Goal: Task Accomplishment & Management: Complete application form

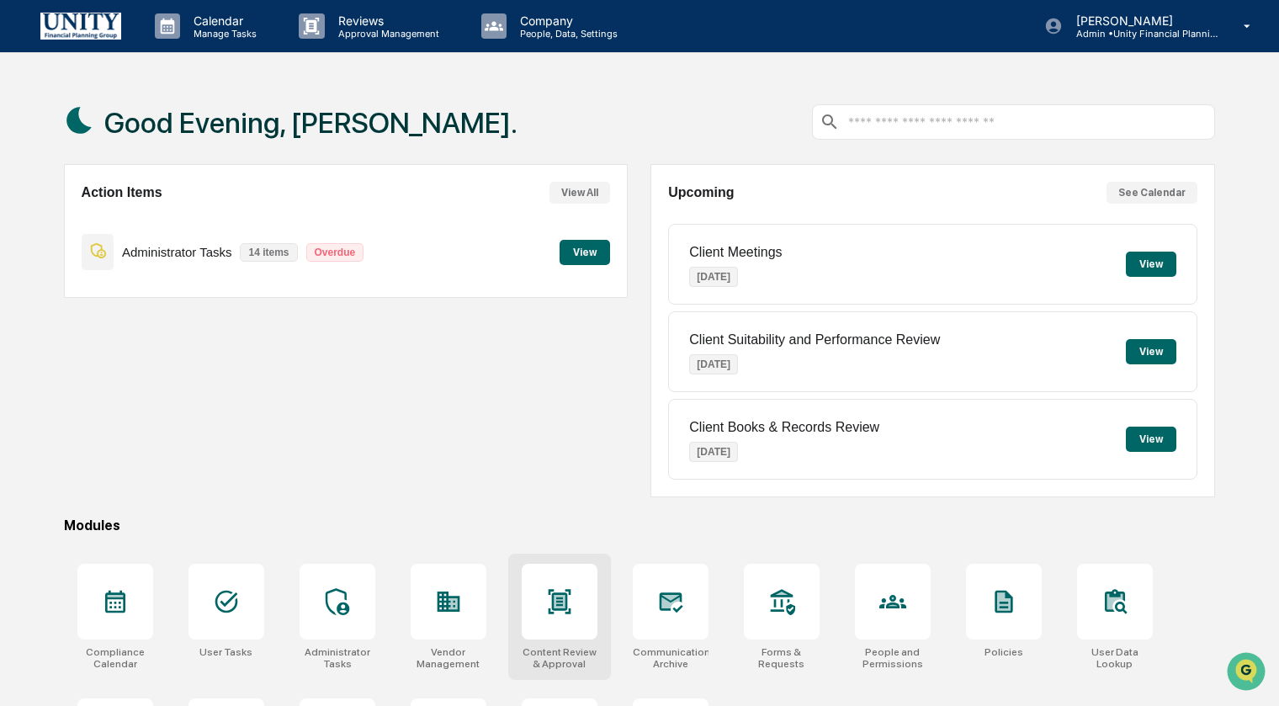
click at [551, 591] on icon at bounding box center [559, 601] width 23 height 24
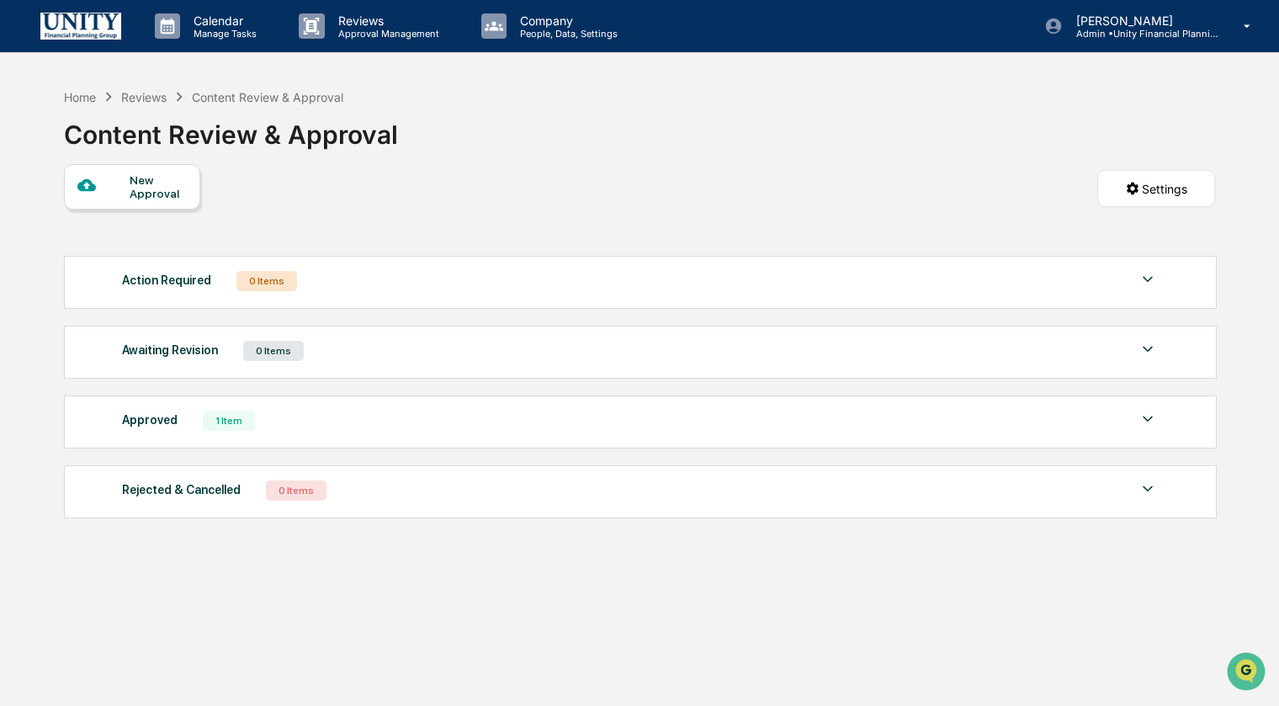
click at [143, 184] on div "New Approval" at bounding box center [158, 186] width 56 height 27
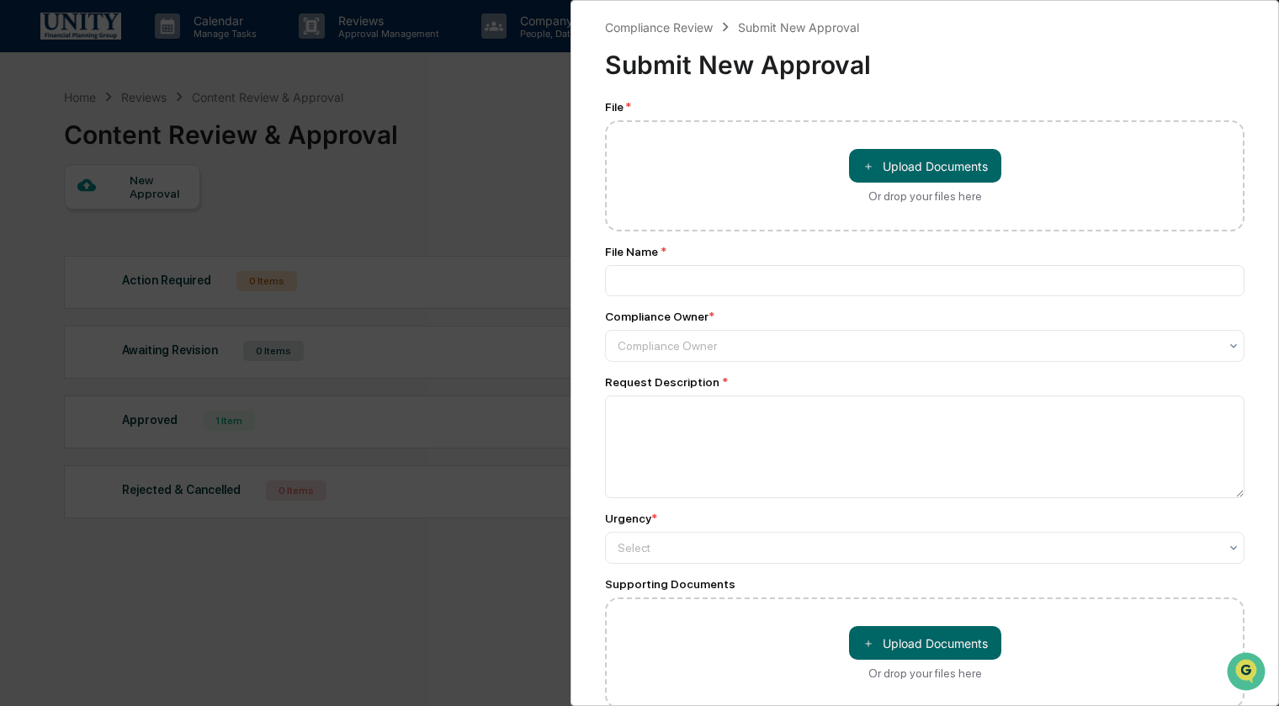
click at [509, 481] on div "Compliance Review Submit New Approval Submit New Approval File * ＋ Upload Docum…" at bounding box center [639, 353] width 1279 height 706
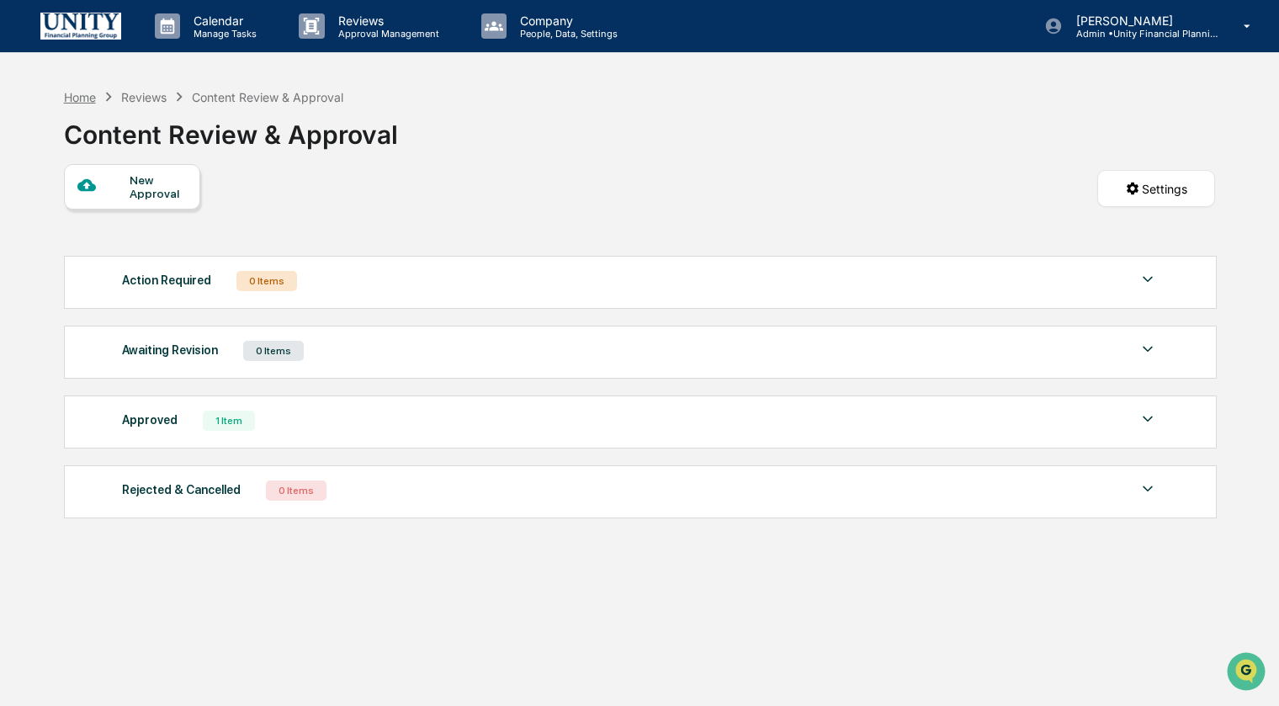
click at [82, 96] on div "Home" at bounding box center [80, 97] width 32 height 14
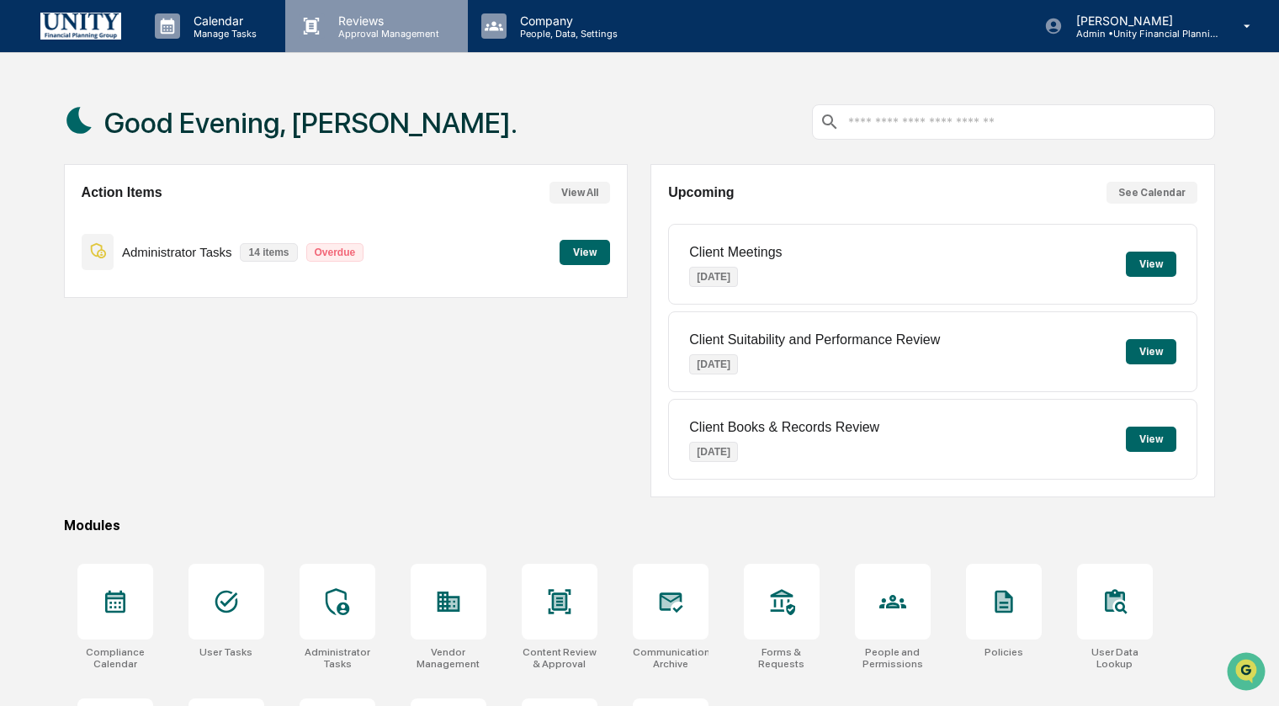
click at [329, 38] on p "Approval Management" at bounding box center [386, 34] width 123 height 12
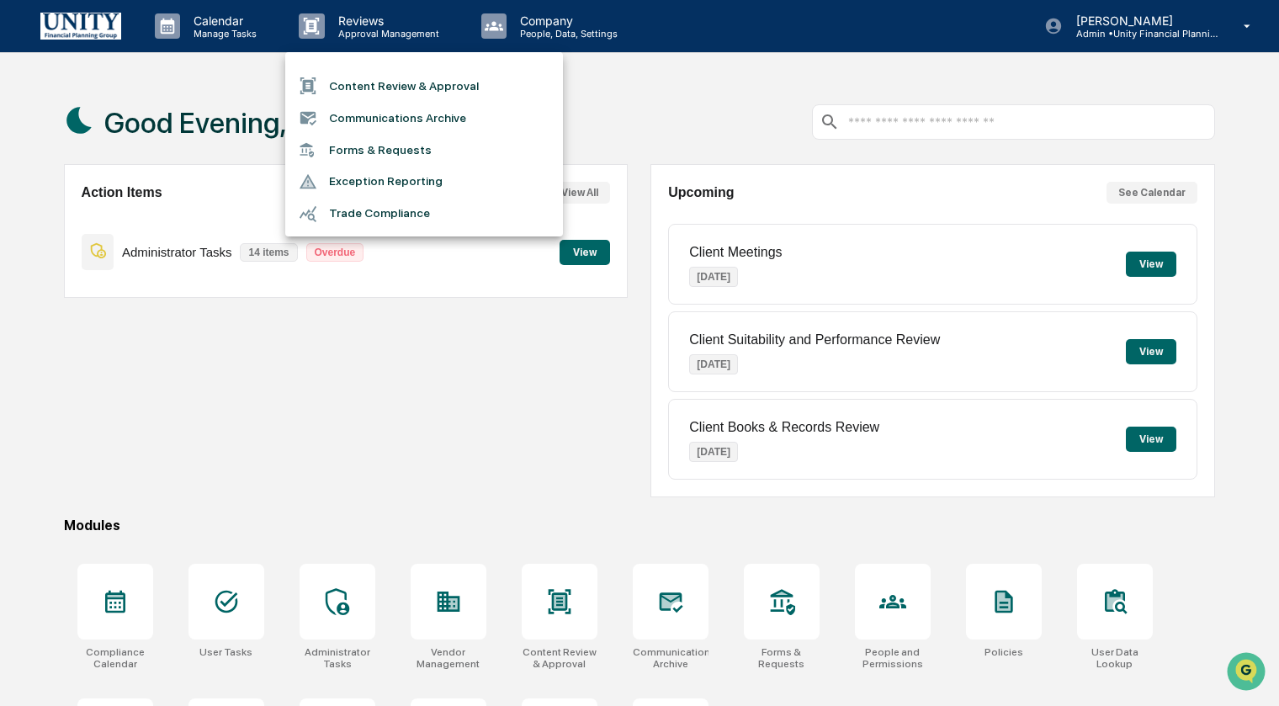
click at [339, 38] on div at bounding box center [639, 353] width 1279 height 706
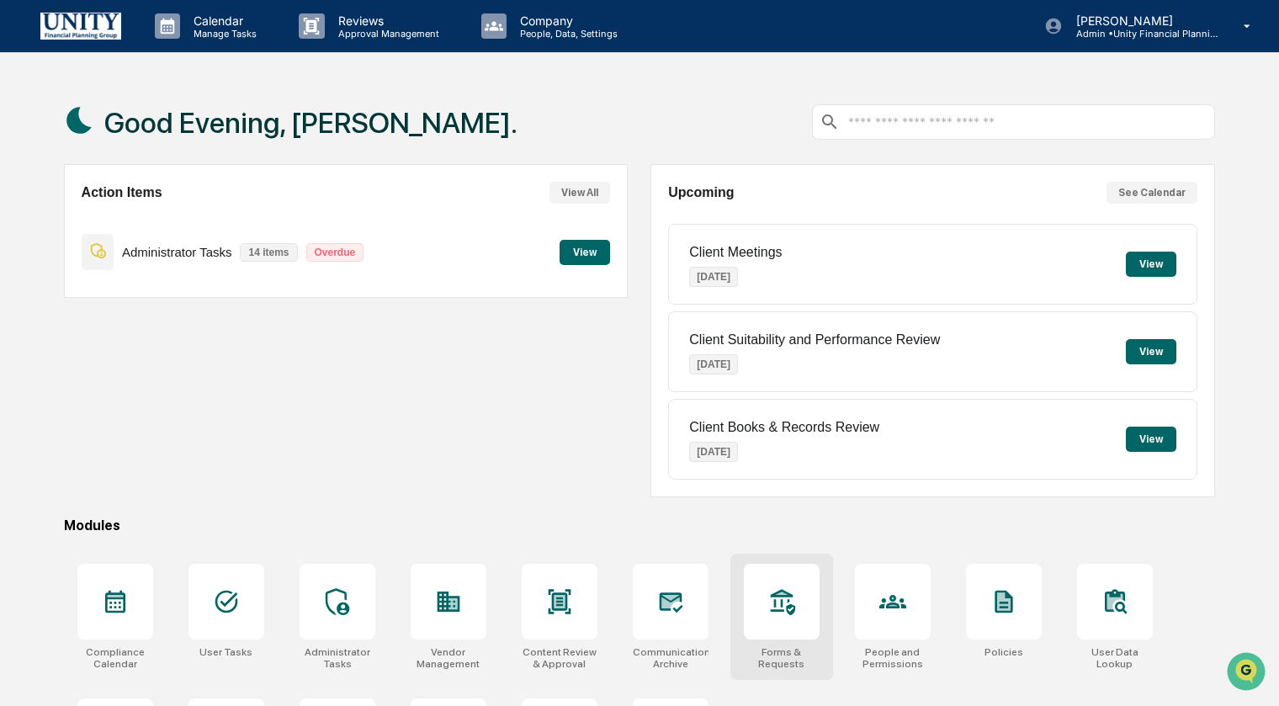
click at [791, 608] on icon at bounding box center [782, 602] width 24 height 26
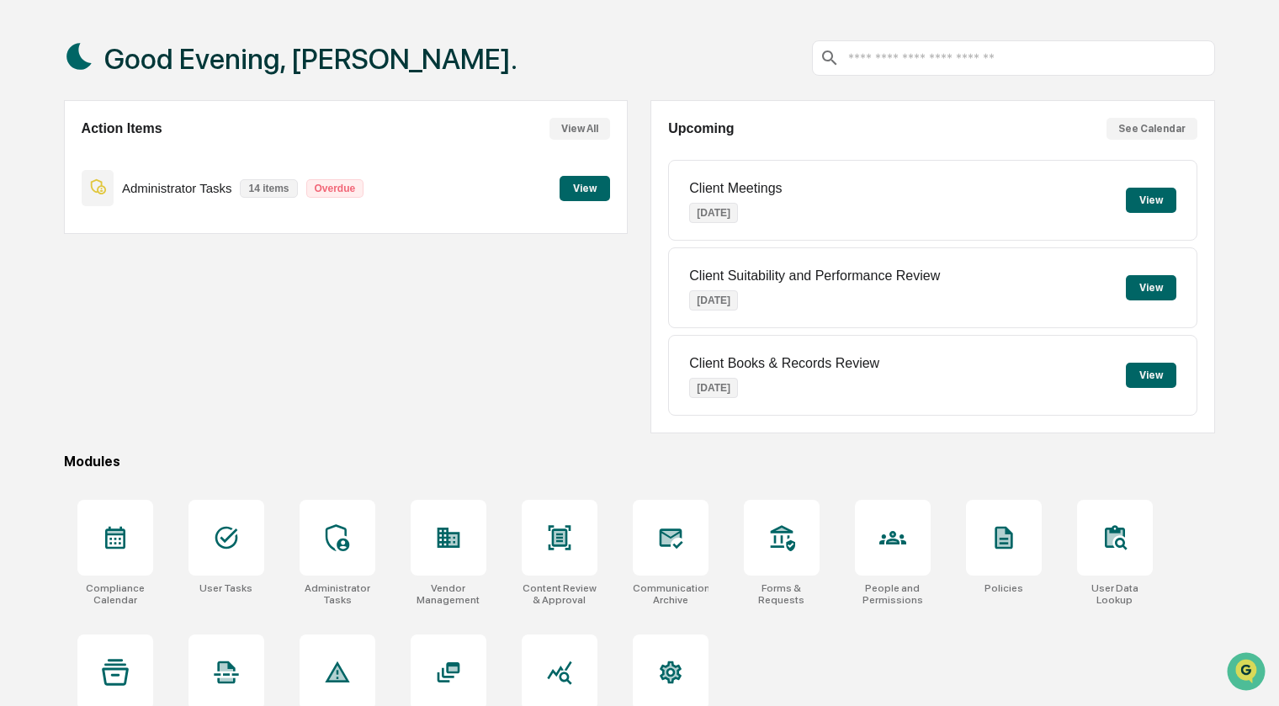
scroll to position [72, 0]
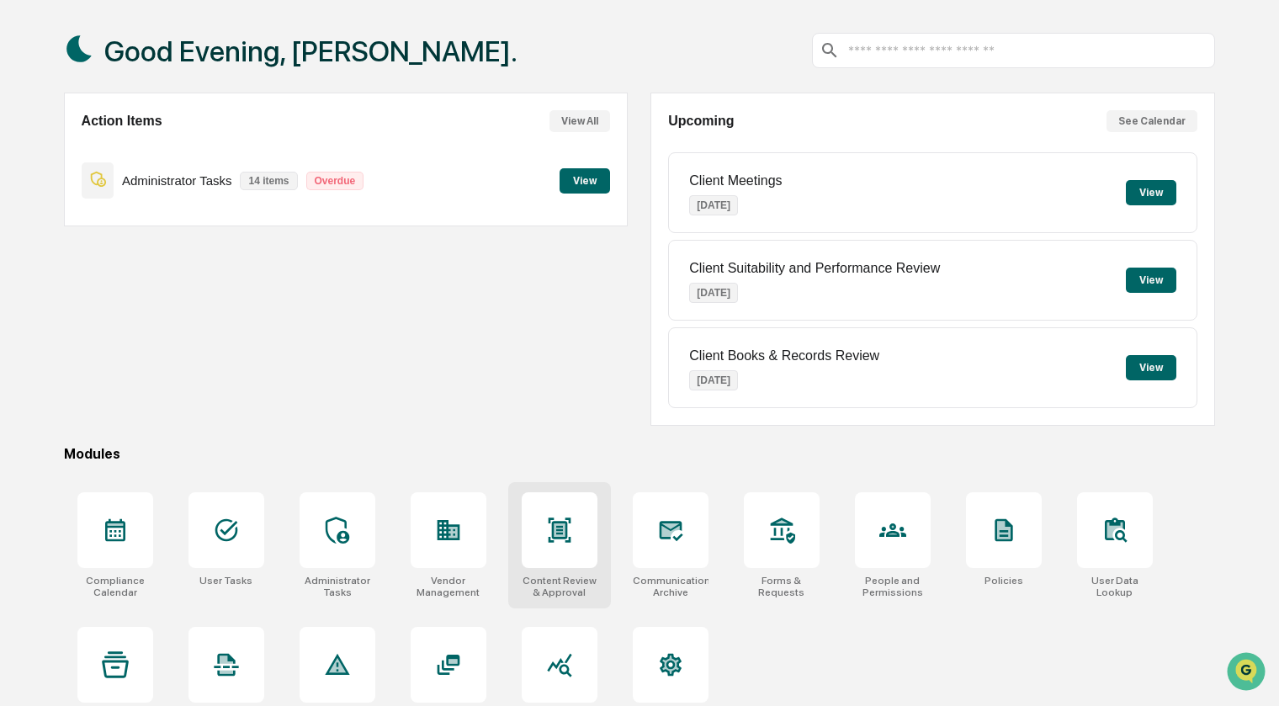
click at [571, 540] on icon at bounding box center [559, 530] width 27 height 27
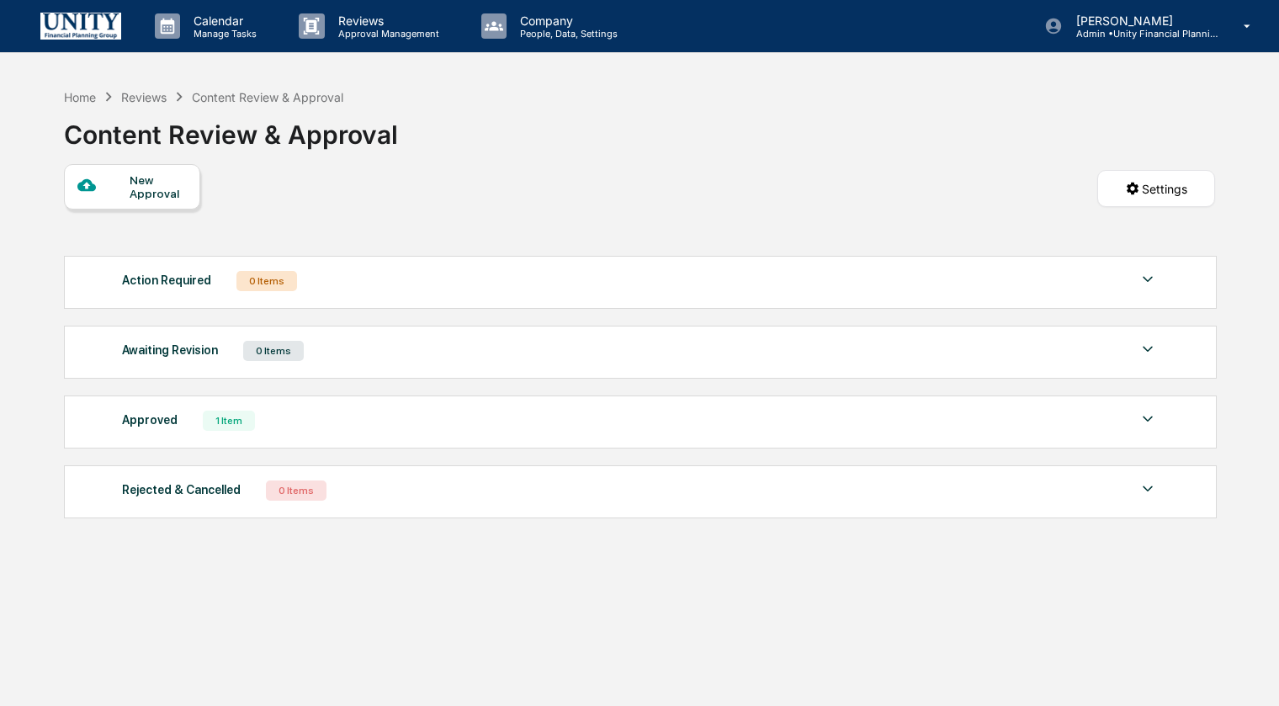
click at [178, 185] on div "New Approval" at bounding box center [158, 186] width 56 height 27
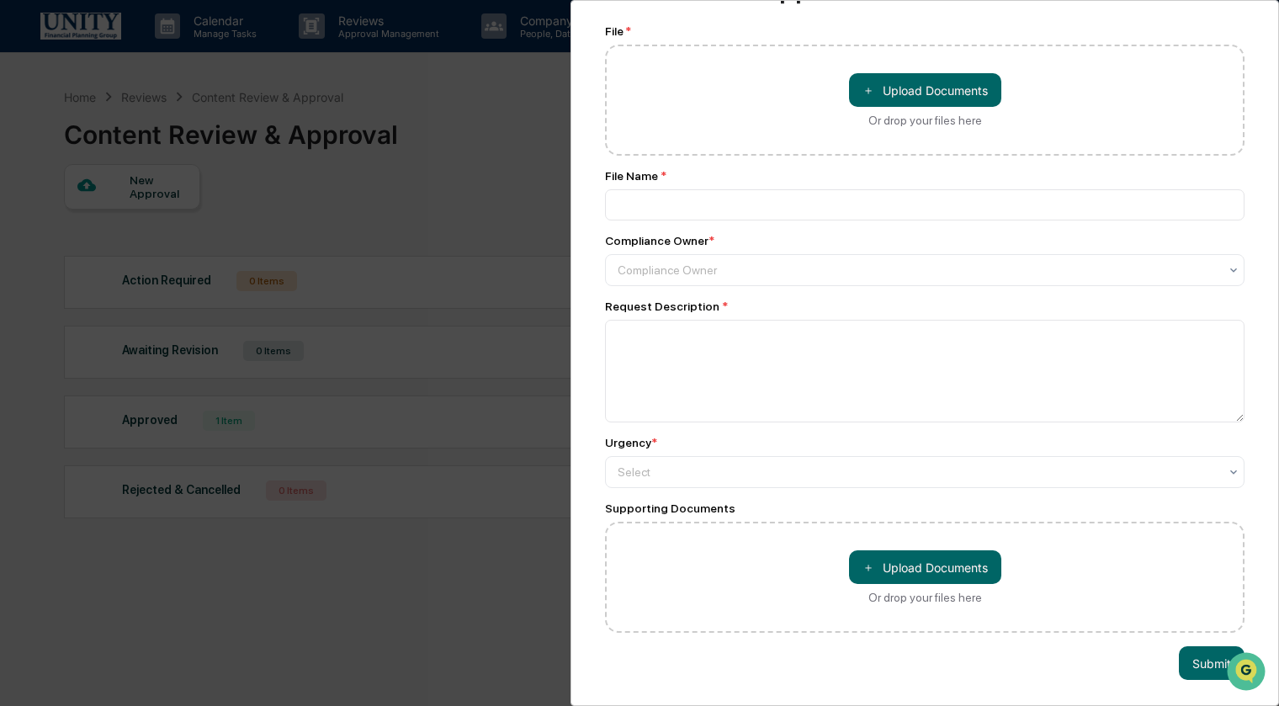
scroll to position [80, 0]
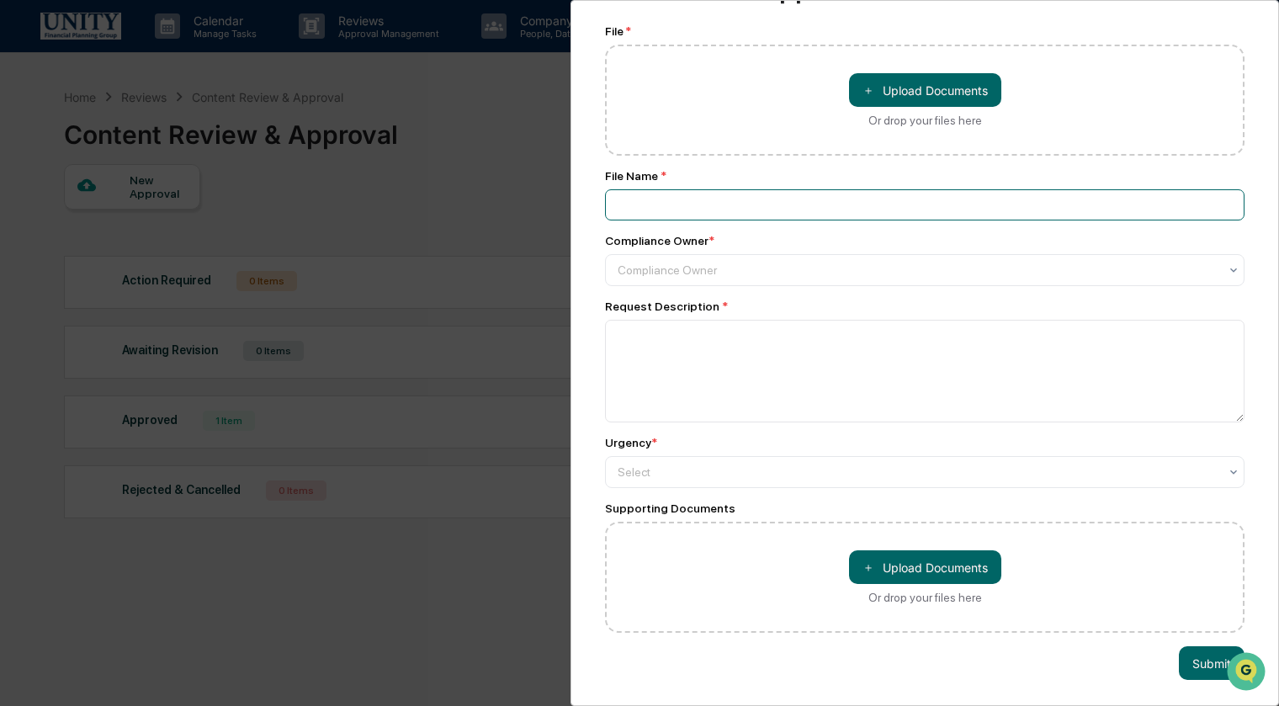
click at [766, 213] on input at bounding box center [924, 204] width 639 height 31
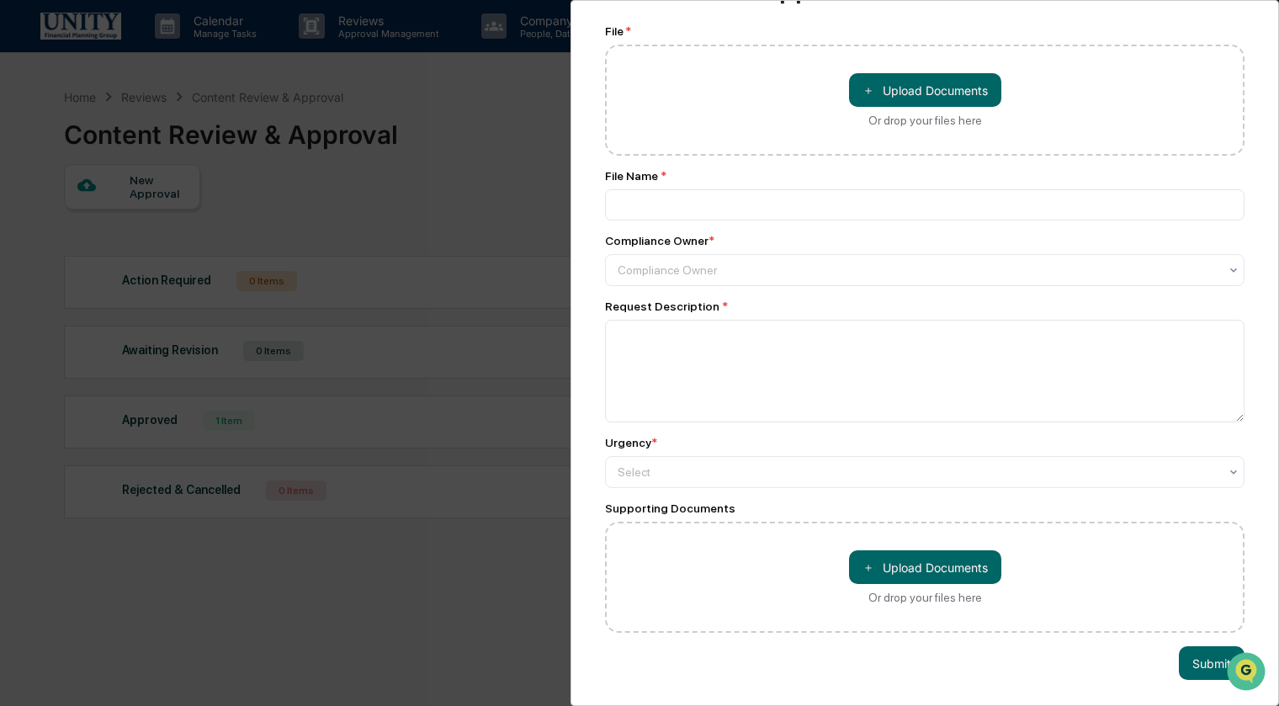
click at [451, 168] on div "Compliance Review Submit New Approval Submit New Approval File * ＋ Upload Docum…" at bounding box center [639, 353] width 1279 height 706
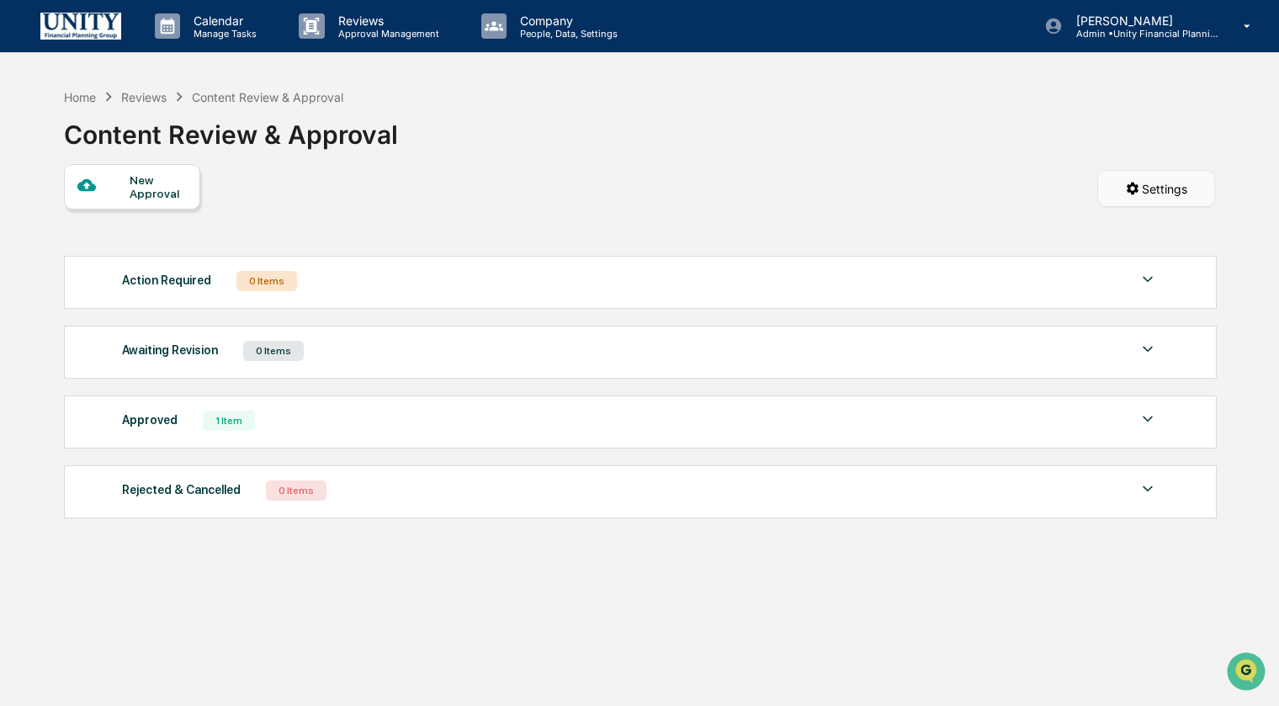
click at [1157, 197] on html "Calendar Manage Tasks Reviews Approval Management Company People, Data, Setting…" at bounding box center [639, 353] width 1279 height 706
click at [980, 184] on html "Calendar Manage Tasks Reviews Approval Management Company People, Data, Setting…" at bounding box center [639, 353] width 1279 height 706
click at [380, 416] on div "Approved 1 Item" at bounding box center [640, 421] width 1036 height 24
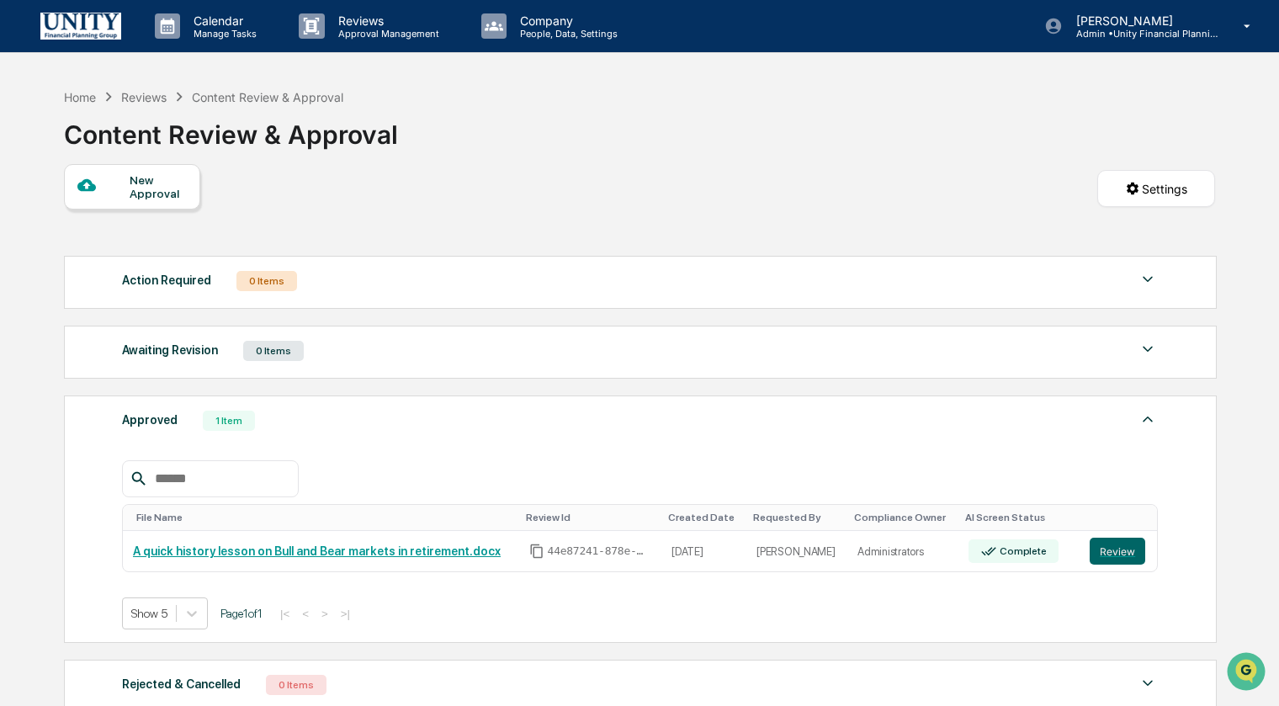
click at [164, 200] on div "New Approval" at bounding box center [158, 186] width 56 height 27
